Goal: Transaction & Acquisition: Purchase product/service

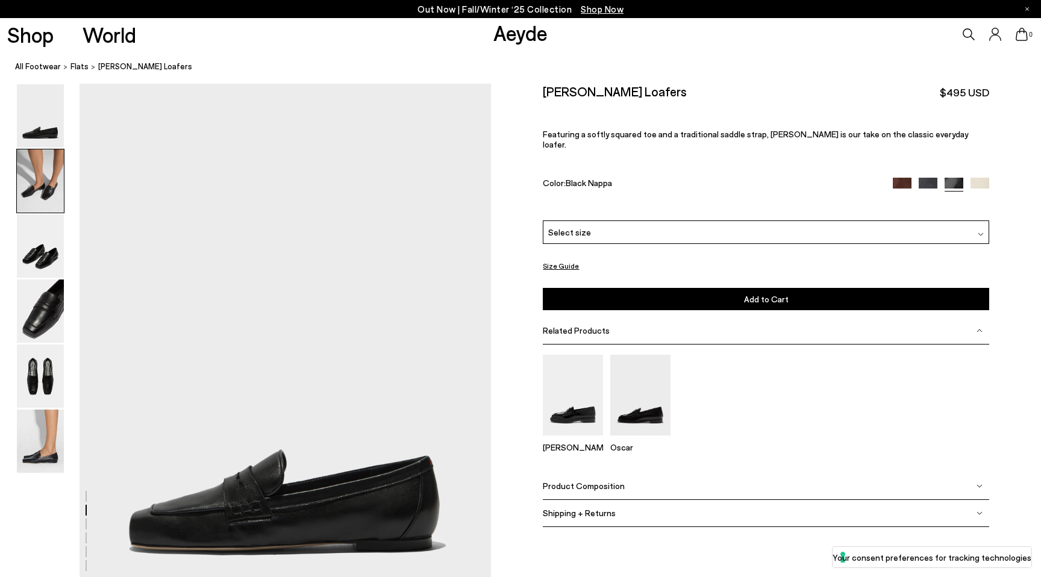
scroll to position [552, 0]
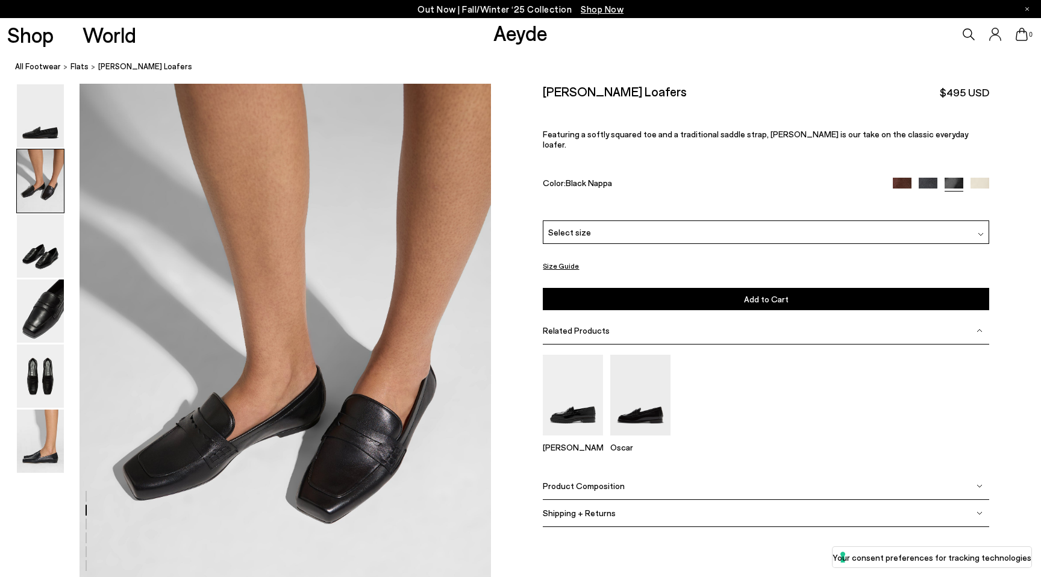
click at [647, 221] on div "Select size" at bounding box center [766, 232] width 446 height 23
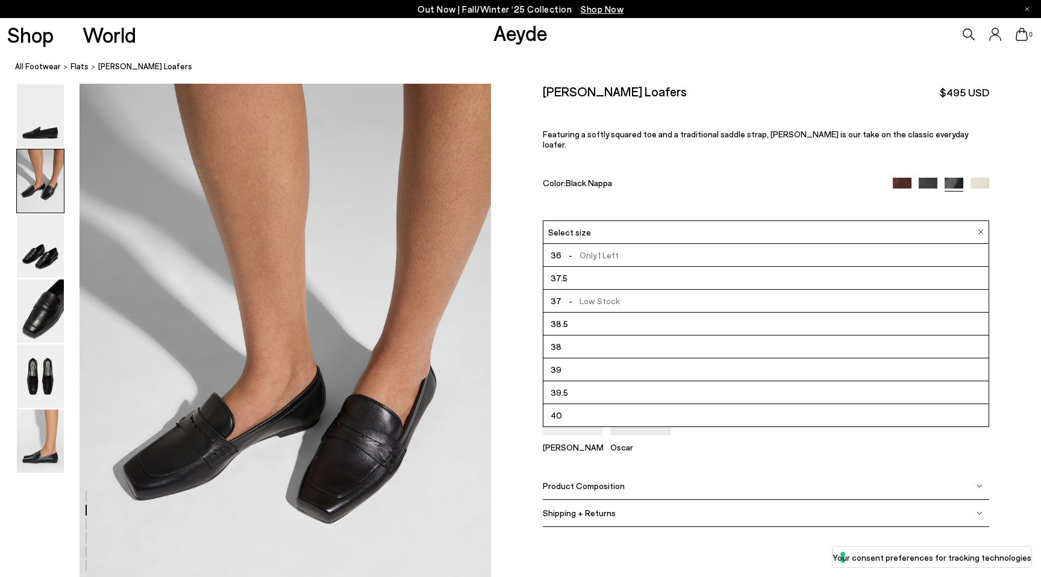
click at [627, 268] on li "37.5" at bounding box center [765, 278] width 445 height 23
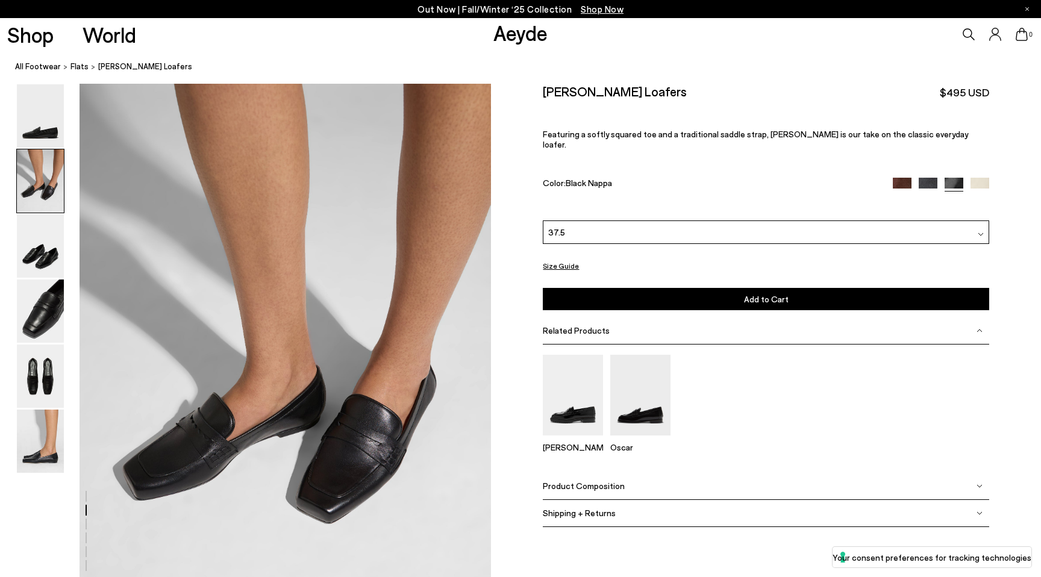
click at [569, 258] on button "Size Guide" at bounding box center [561, 265] width 36 height 15
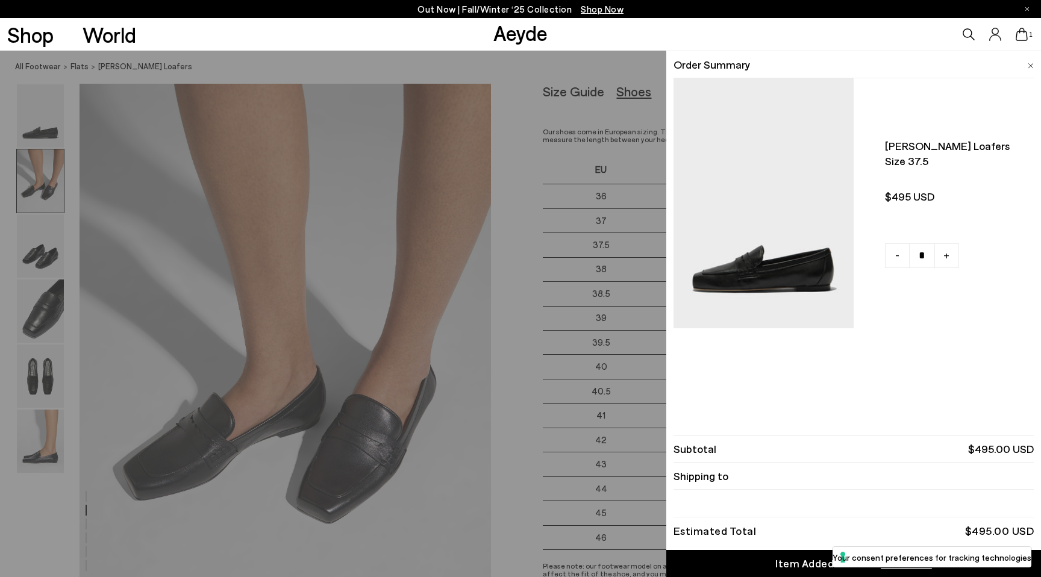
click at [584, 220] on div "Quick Add Color Size View Details Order Summary [PERSON_NAME] loafers Size 37.5…" at bounding box center [520, 314] width 1041 height 527
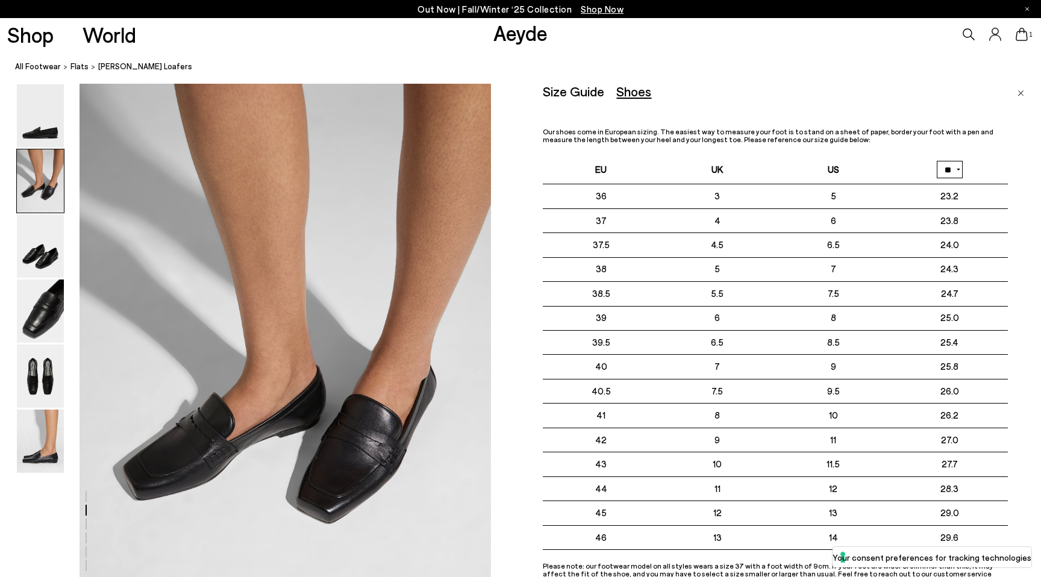
click at [952, 174] on select "** **" at bounding box center [950, 169] width 26 height 17
select select "**"
click at [937, 161] on select "** **" at bounding box center [950, 169] width 26 height 17
click at [1024, 91] on img "Close" at bounding box center [1021, 93] width 7 height 6
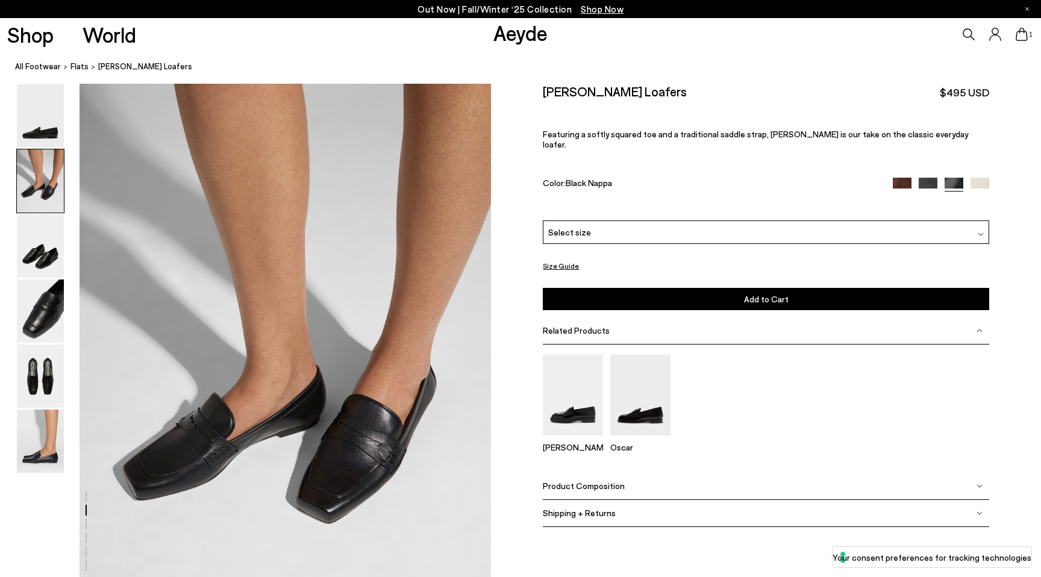
click at [727, 231] on div "Select size" at bounding box center [766, 232] width 446 height 23
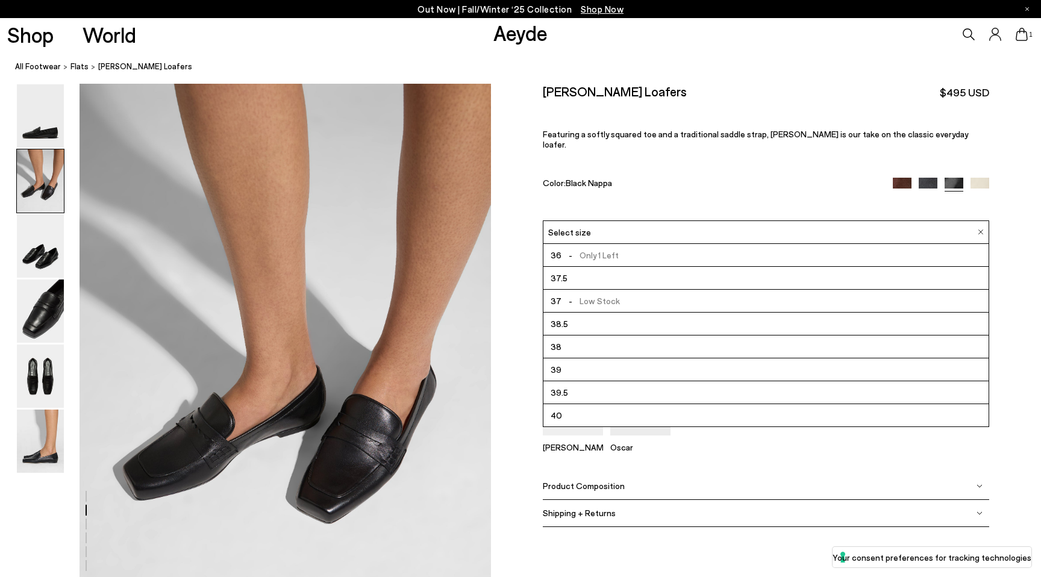
click at [707, 290] on li "37 - Low Stock" at bounding box center [765, 301] width 445 height 23
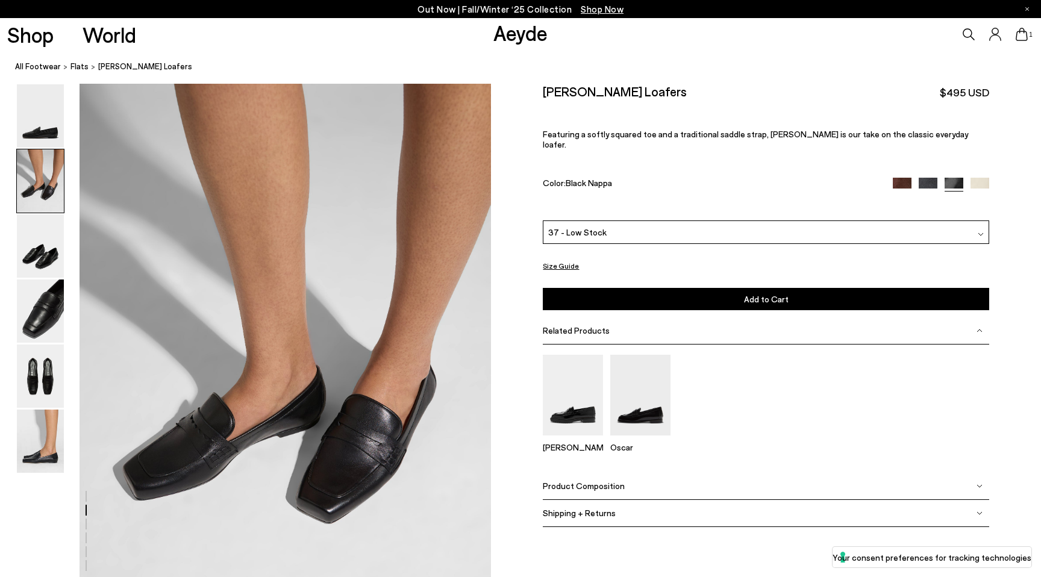
click at [707, 288] on button "Add to Cart Select a Size First" at bounding box center [766, 299] width 446 height 22
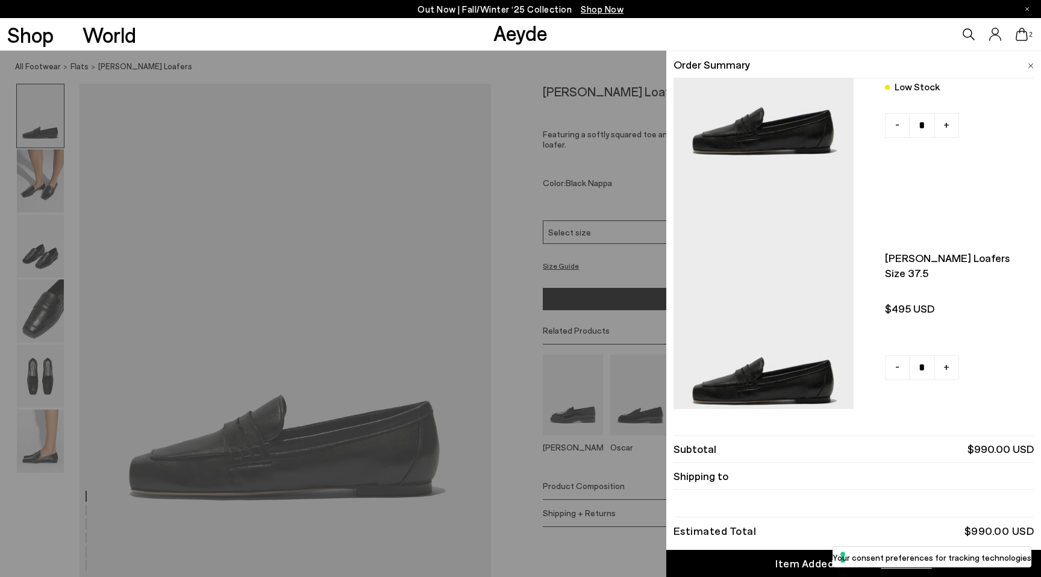
scroll to position [169, 0]
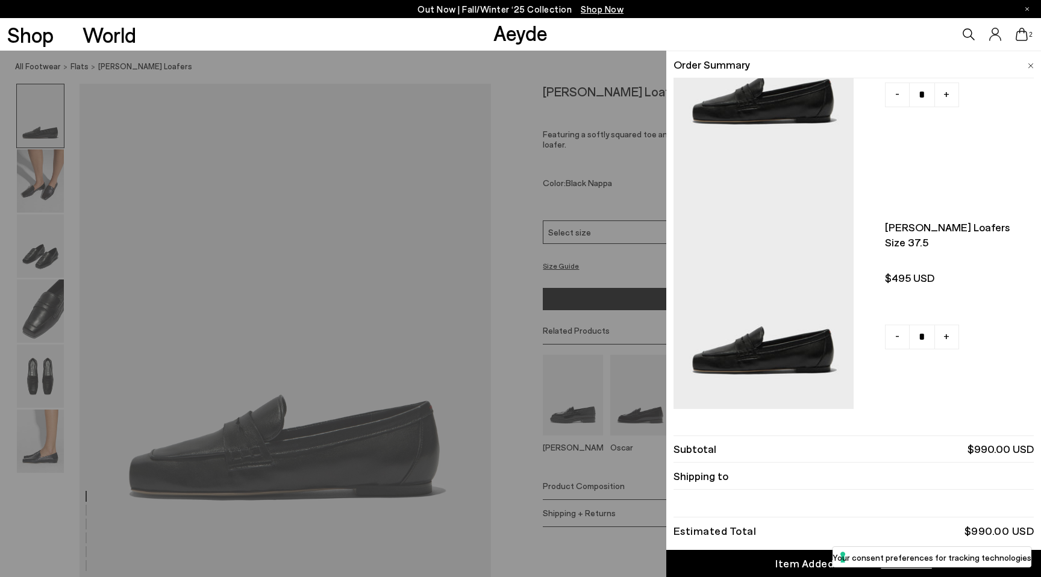
click at [895, 334] on span "-" at bounding box center [897, 336] width 4 height 16
type input "*"
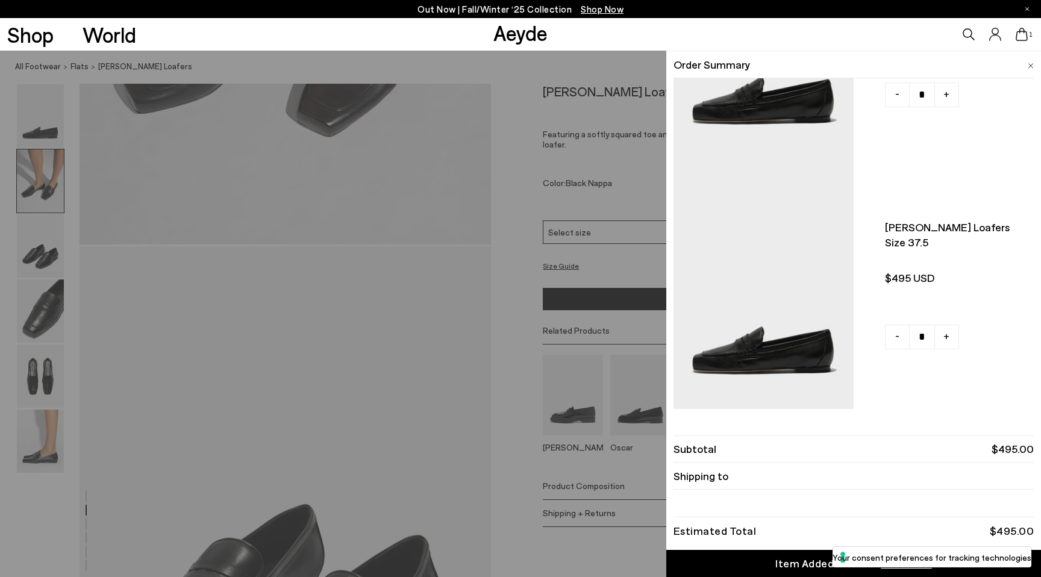
scroll to position [967, 0]
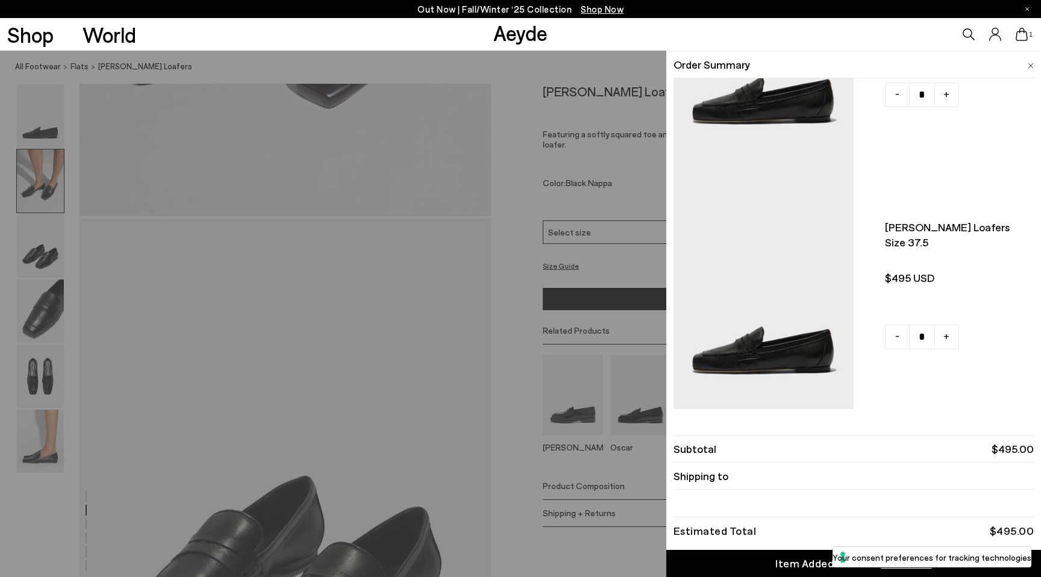
click at [767, 557] on link "Item Added to Cart View Cart" at bounding box center [853, 563] width 375 height 27
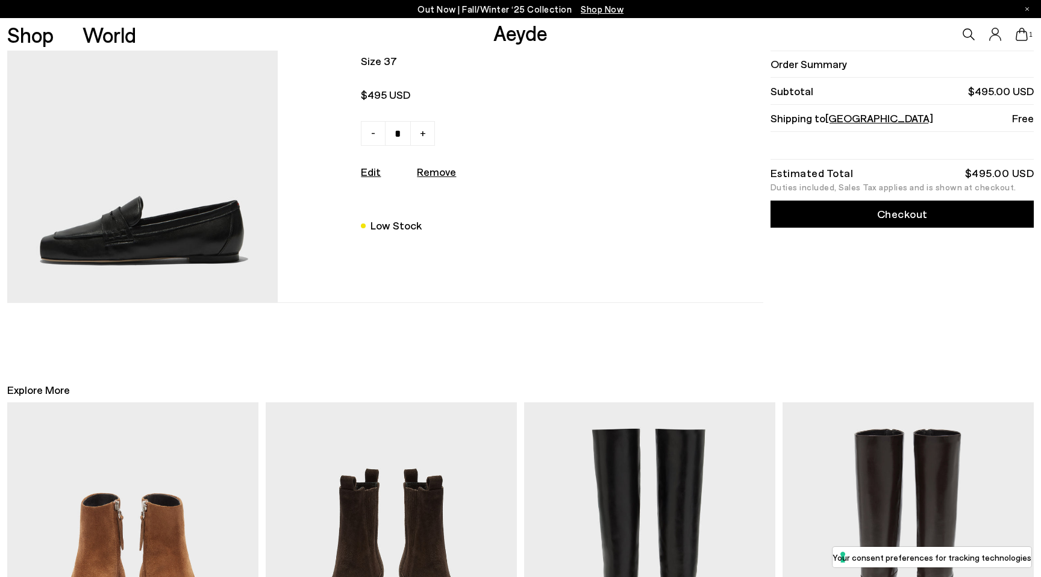
scroll to position [38, 0]
